Goal: Check status: Check status

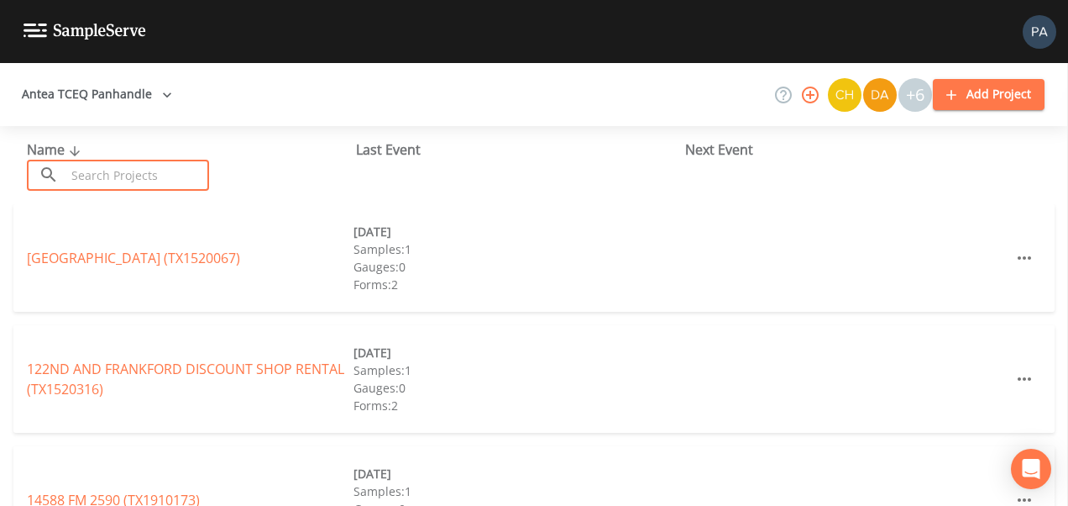
click at [102, 169] on input "text" at bounding box center [137, 175] width 144 height 31
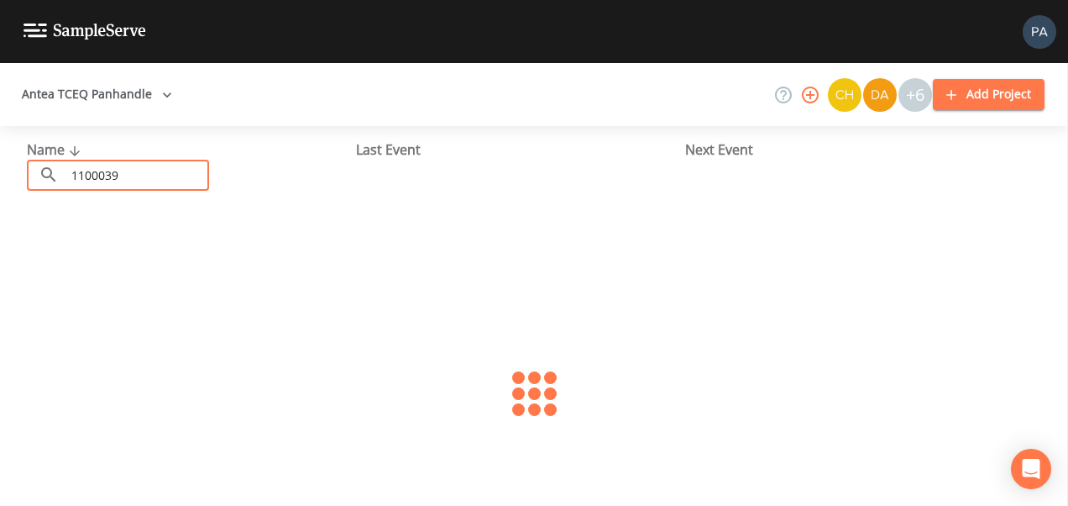
type input "1100039"
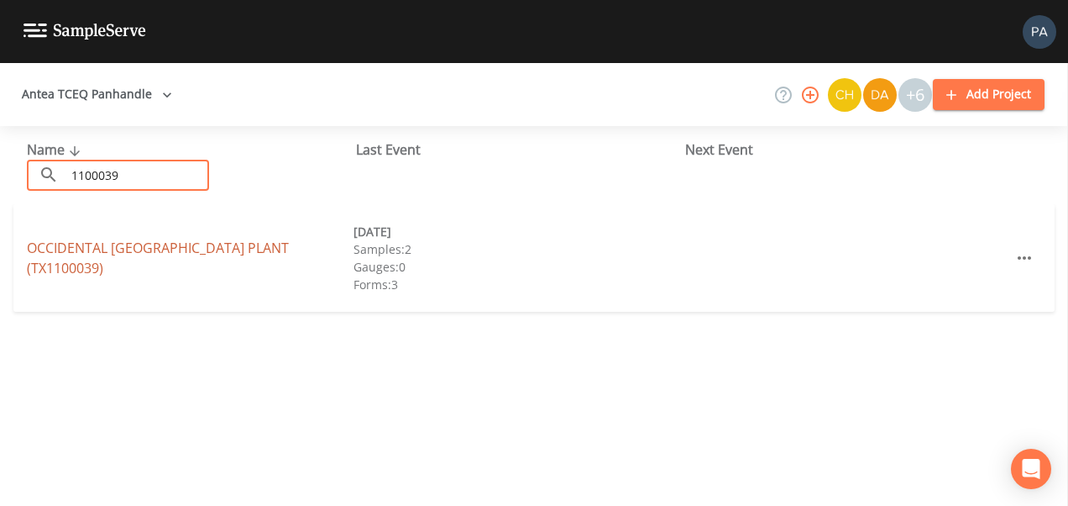
click at [242, 256] on link "[GEOGRAPHIC_DATA] PLANT (TX1100039)" at bounding box center [158, 257] width 262 height 39
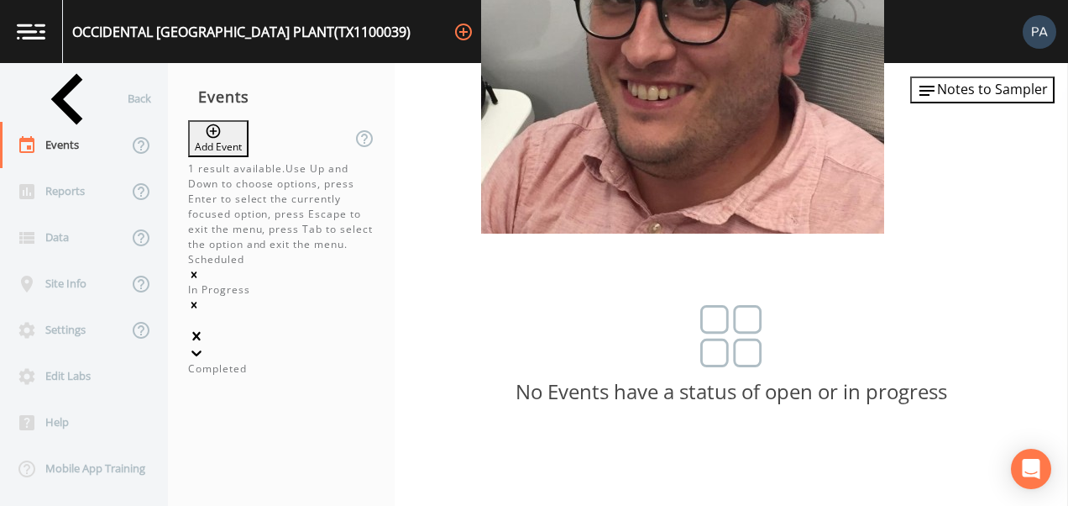
click at [205, 344] on icon at bounding box center [196, 352] width 17 height 17
click at [308, 361] on div "Completed" at bounding box center [281, 368] width 186 height 15
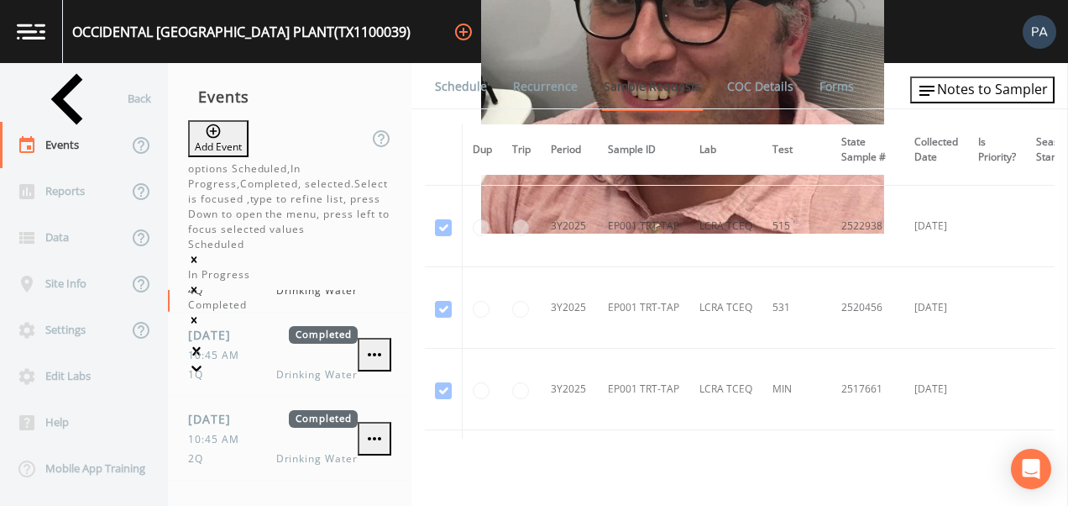
scroll to position [1213, 0]
click at [46, 81] on div "Back" at bounding box center [75, 99] width 151 height 46
